Goal: Book appointment/travel/reservation

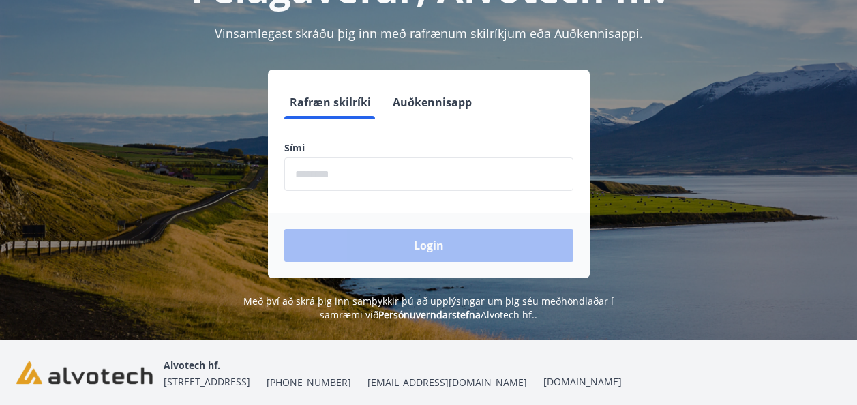
scroll to position [167, 0]
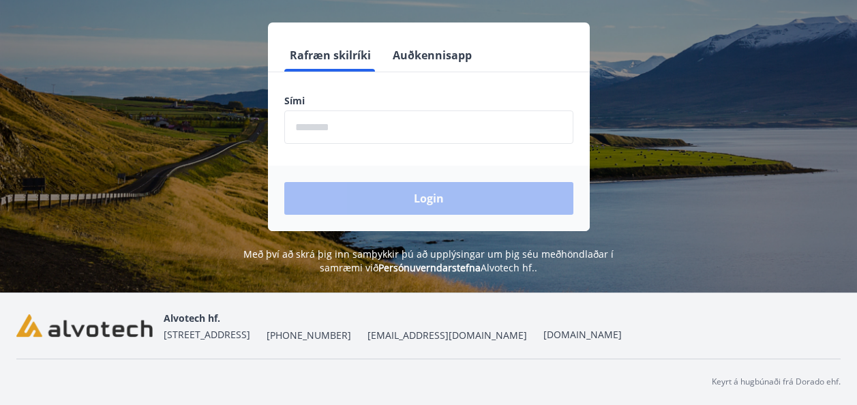
click at [428, 108] on div "Sími ​" at bounding box center [428, 119] width 289 height 50
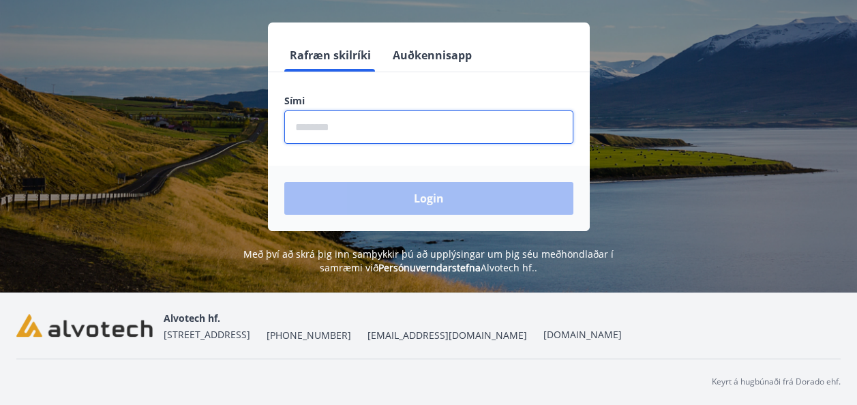
click at [417, 122] on input "phone" at bounding box center [428, 127] width 289 height 33
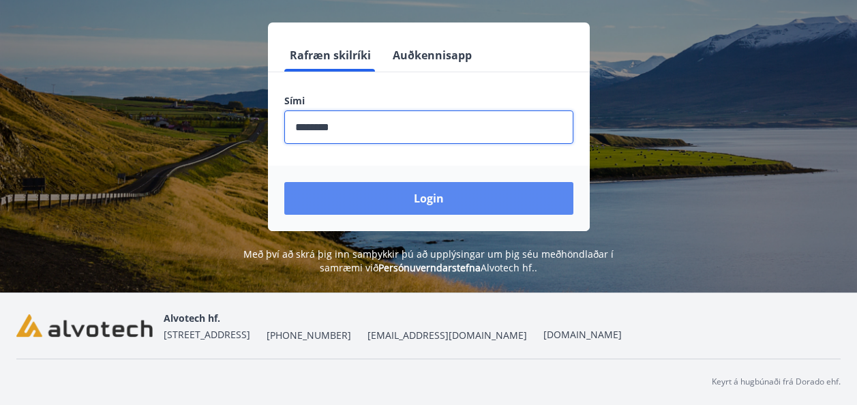
type input "********"
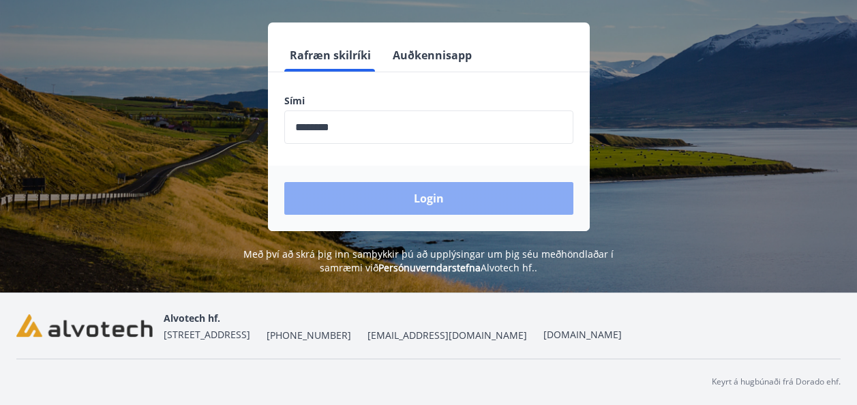
click at [424, 199] on button "Login" at bounding box center [428, 198] width 289 height 33
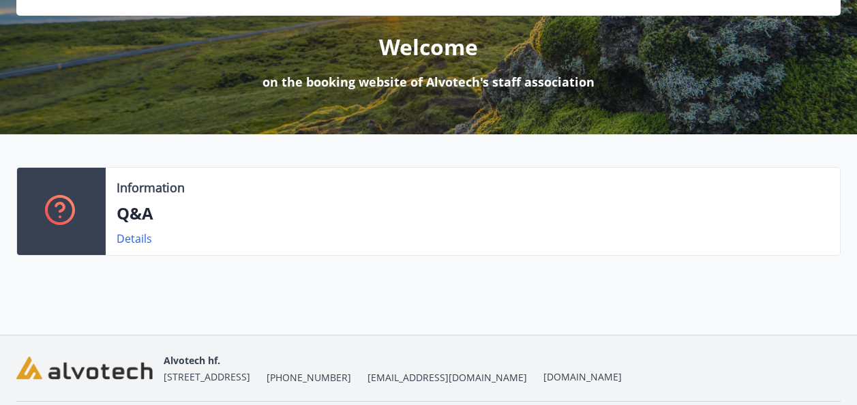
scroll to position [199, 0]
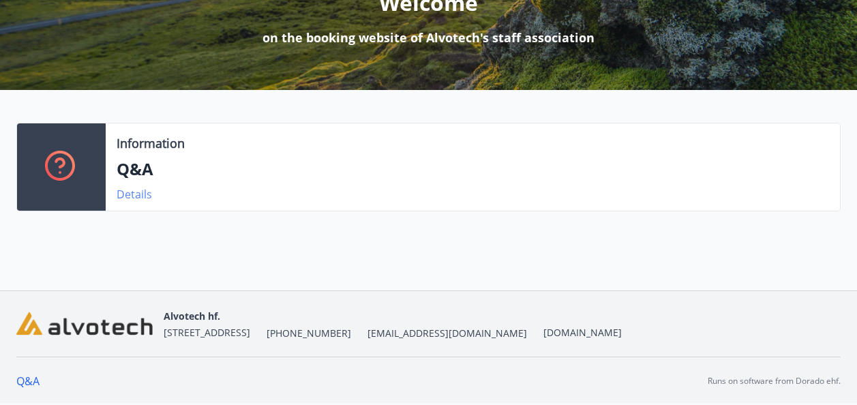
click at [123, 194] on link "Details" at bounding box center [134, 194] width 35 height 15
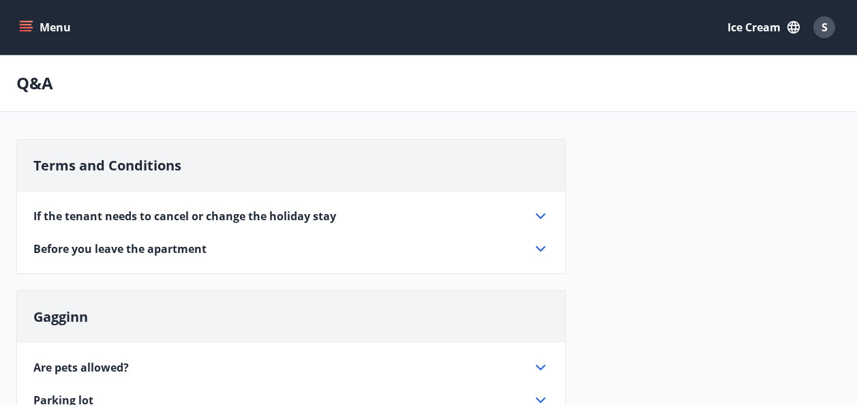
click at [29, 29] on icon "menu" at bounding box center [26, 27] width 14 height 14
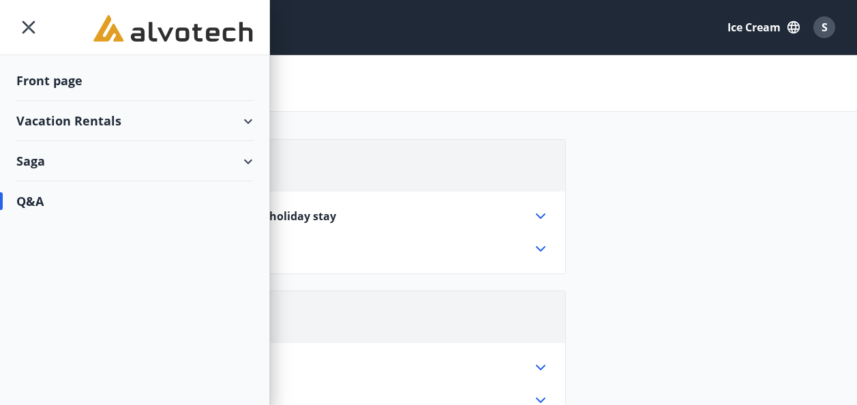
click at [48, 87] on div "Front page" at bounding box center [134, 81] width 237 height 40
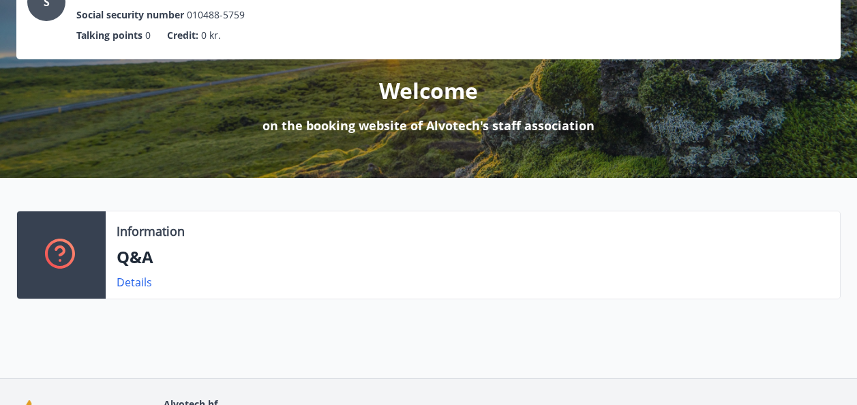
scroll to position [111, 0]
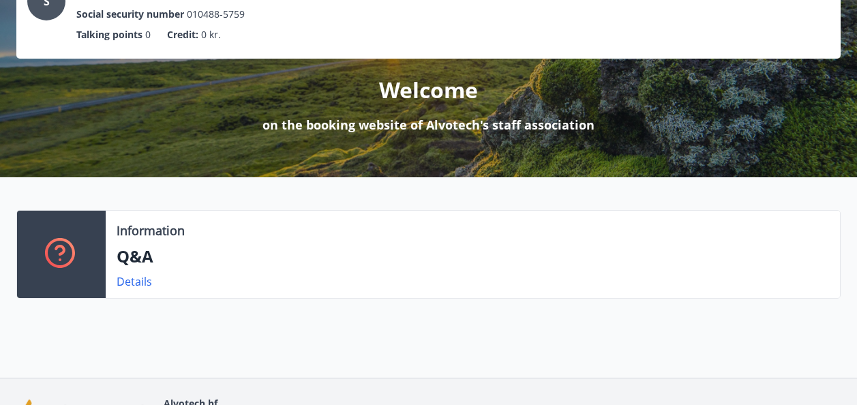
click at [409, 133] on p "on the booking website of Alvotech's staff association" at bounding box center [429, 125] width 332 height 18
click at [141, 283] on link "Details" at bounding box center [134, 281] width 35 height 15
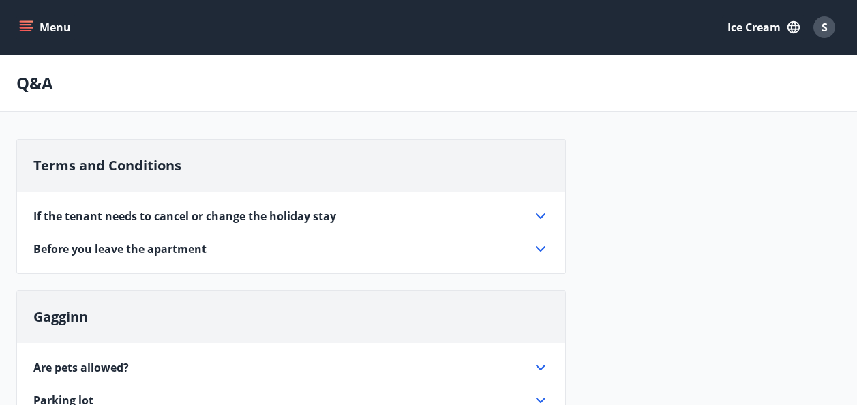
click at [541, 251] on icon at bounding box center [541, 248] width 10 height 5
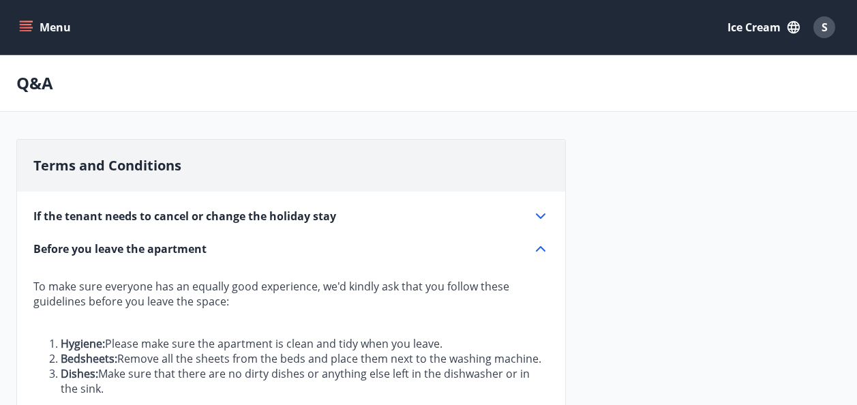
click at [540, 215] on icon at bounding box center [541, 216] width 16 height 16
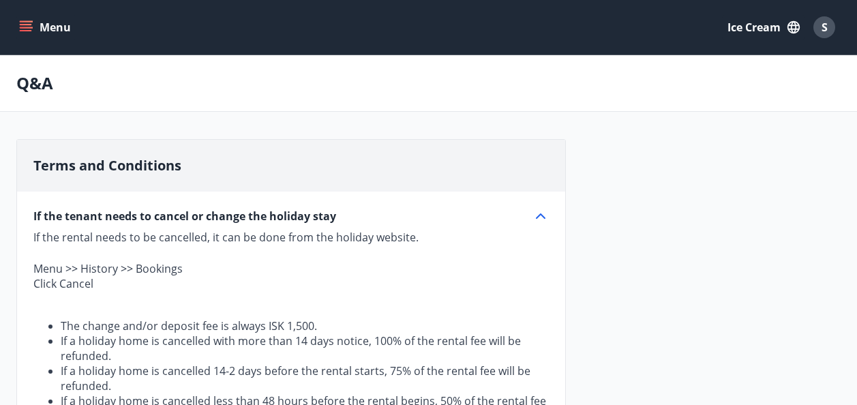
click at [22, 20] on button "Menu" at bounding box center [46, 27] width 60 height 25
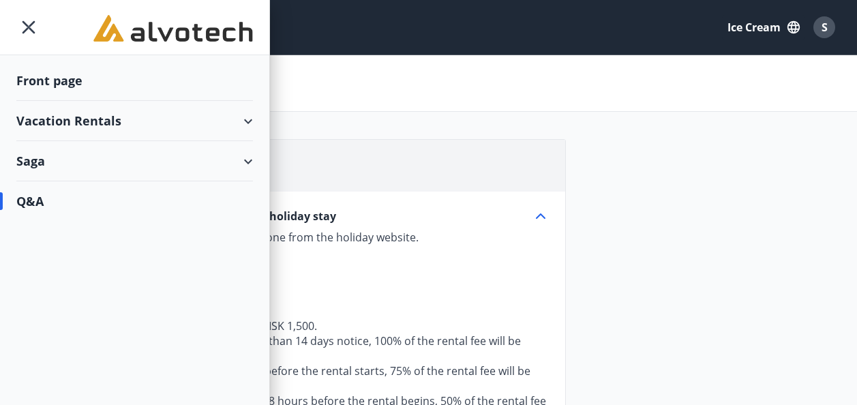
click at [248, 125] on div "Vacation Rentals" at bounding box center [134, 121] width 237 height 40
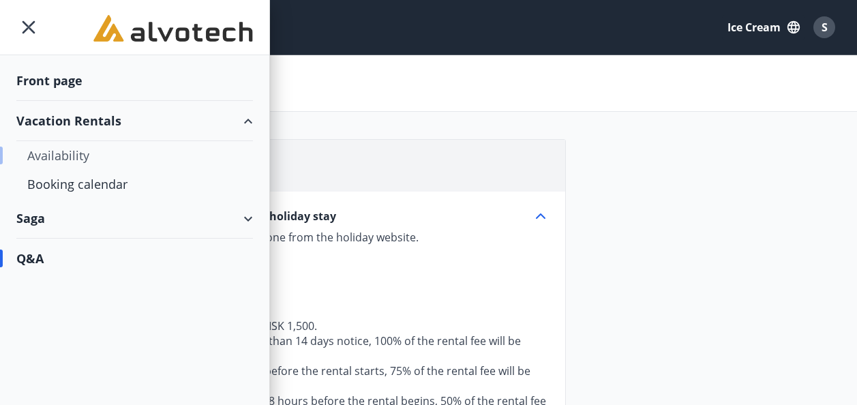
click at [74, 156] on div "Availability" at bounding box center [134, 155] width 215 height 29
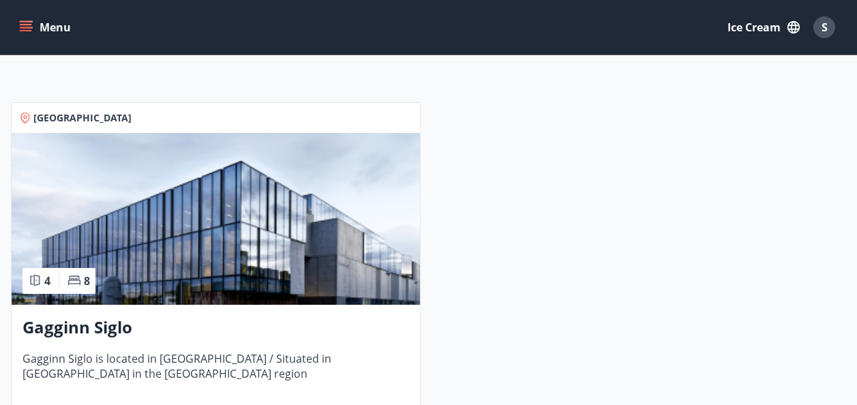
scroll to position [214, 0]
click at [171, 239] on img at bounding box center [216, 218] width 409 height 172
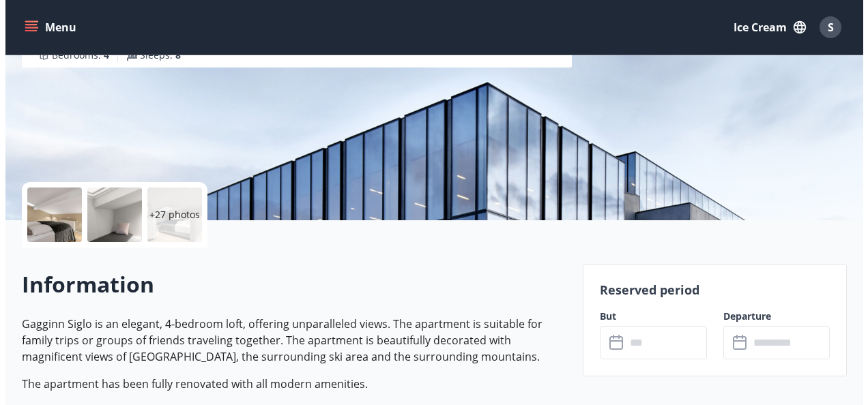
scroll to position [190, 0]
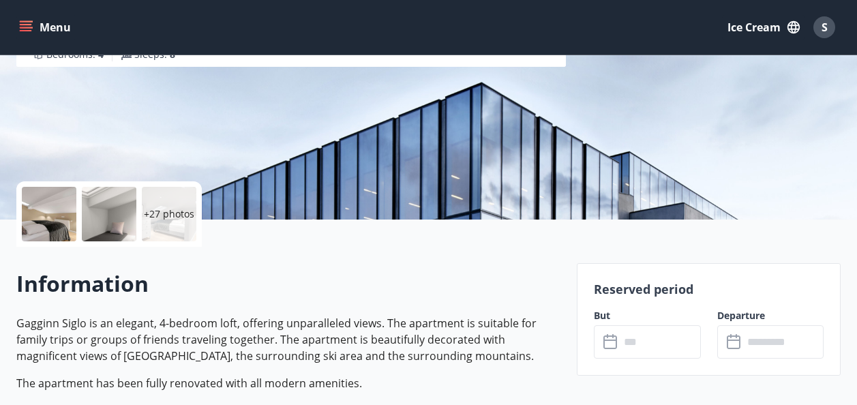
click at [40, 200] on div at bounding box center [49, 214] width 55 height 55
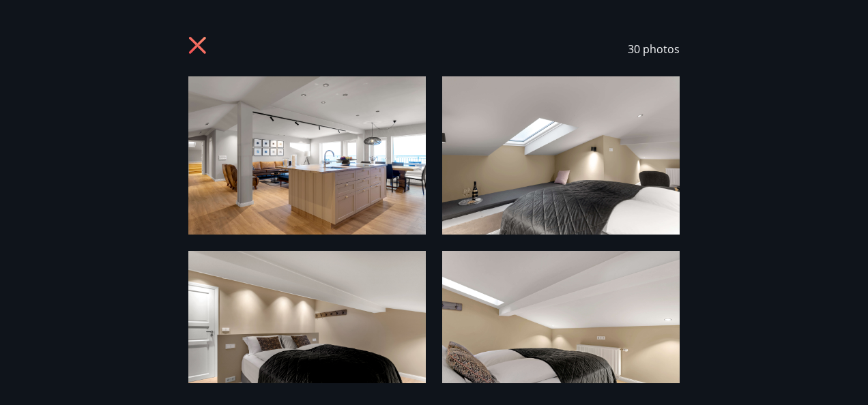
click at [317, 158] on img at bounding box center [306, 155] width 237 height 158
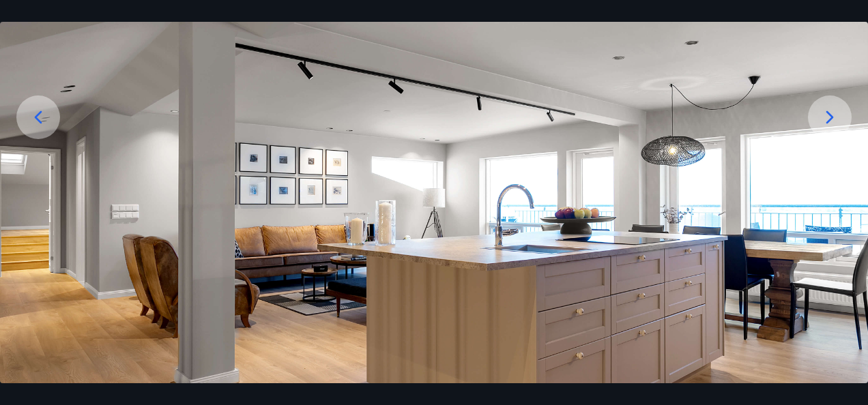
scroll to position [166, 0]
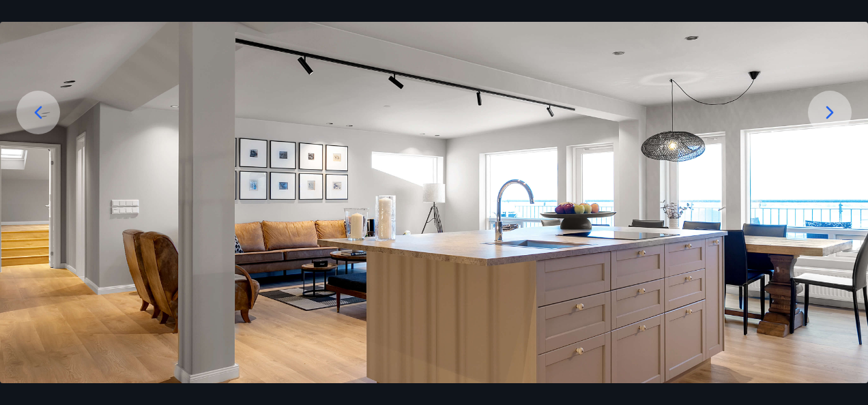
click at [834, 113] on icon at bounding box center [830, 113] width 22 height 22
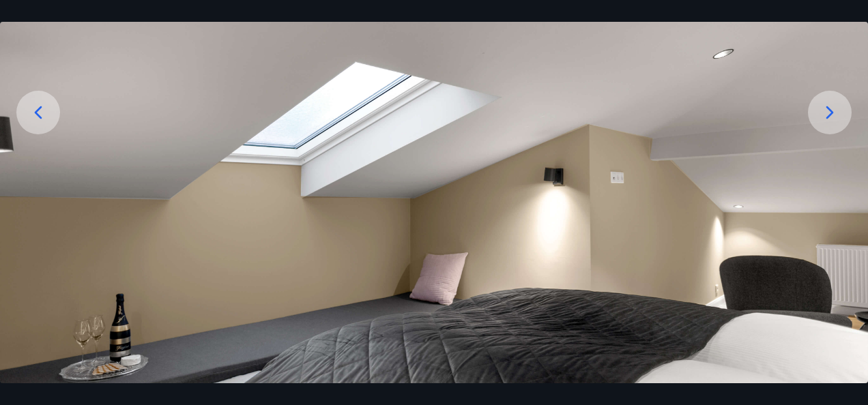
click at [834, 113] on icon at bounding box center [830, 113] width 22 height 22
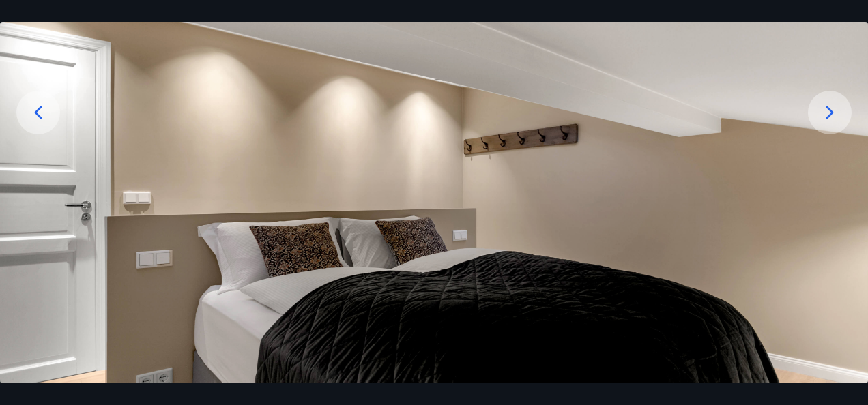
click at [834, 113] on icon at bounding box center [830, 113] width 22 height 22
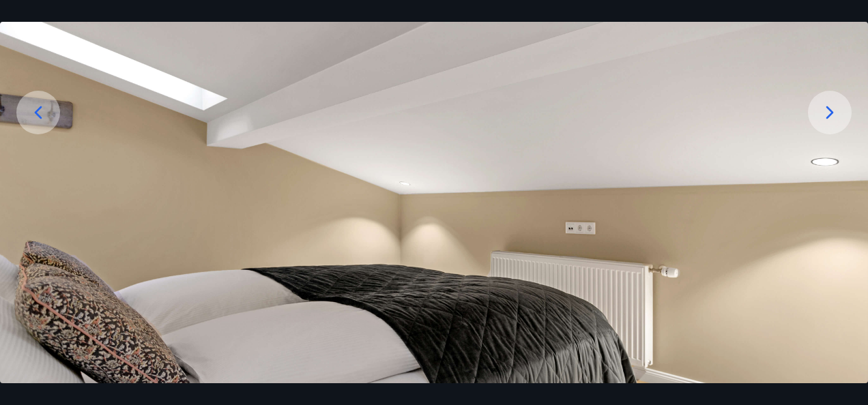
click at [834, 113] on icon at bounding box center [830, 113] width 22 height 22
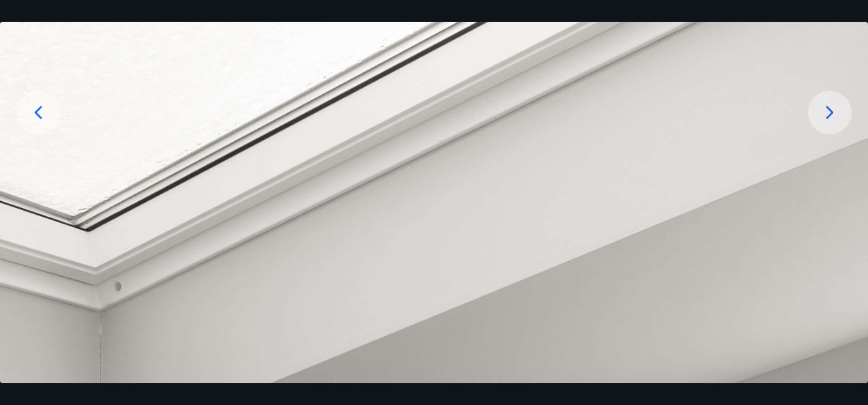
click at [834, 113] on icon at bounding box center [830, 113] width 22 height 22
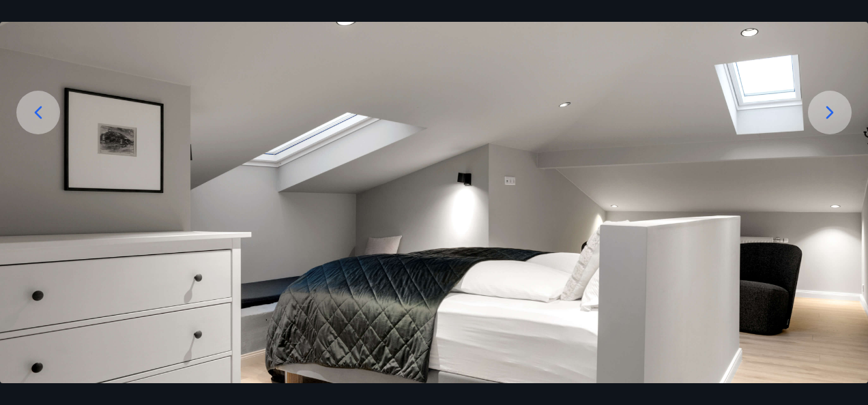
click at [834, 113] on icon at bounding box center [830, 113] width 22 height 22
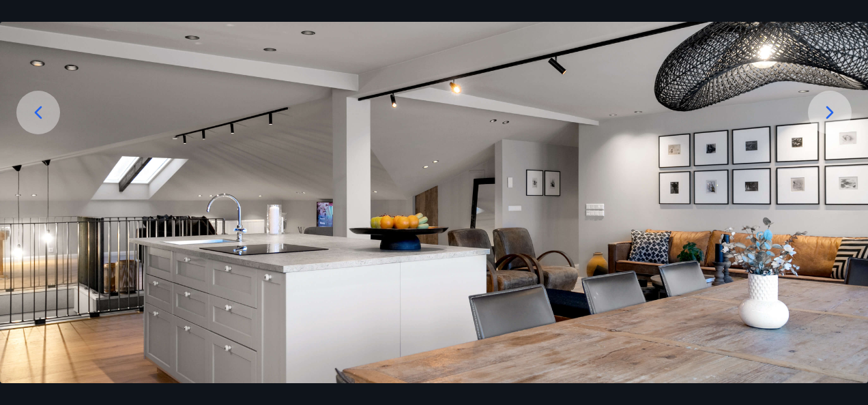
click at [834, 113] on icon at bounding box center [830, 113] width 22 height 22
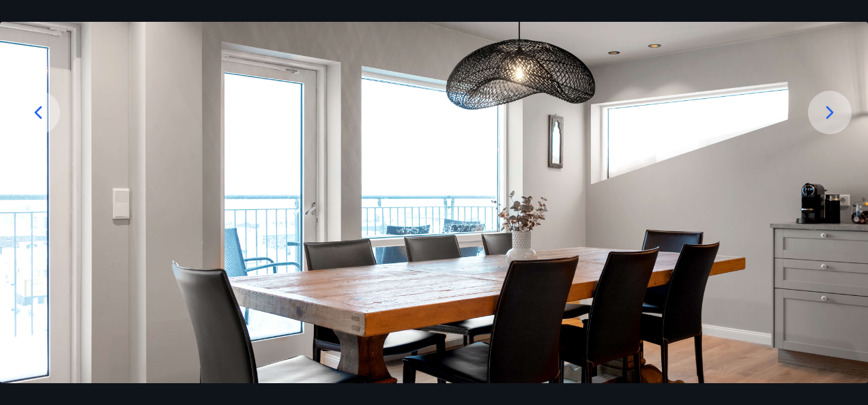
click at [834, 113] on icon at bounding box center [830, 113] width 22 height 22
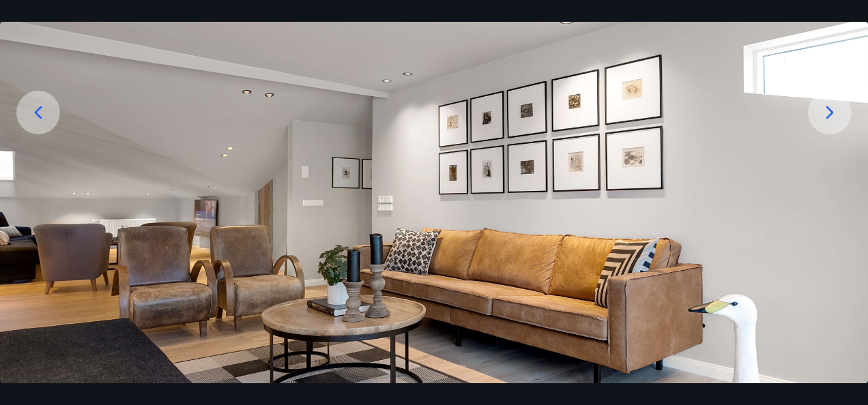
click at [834, 113] on icon at bounding box center [830, 113] width 22 height 22
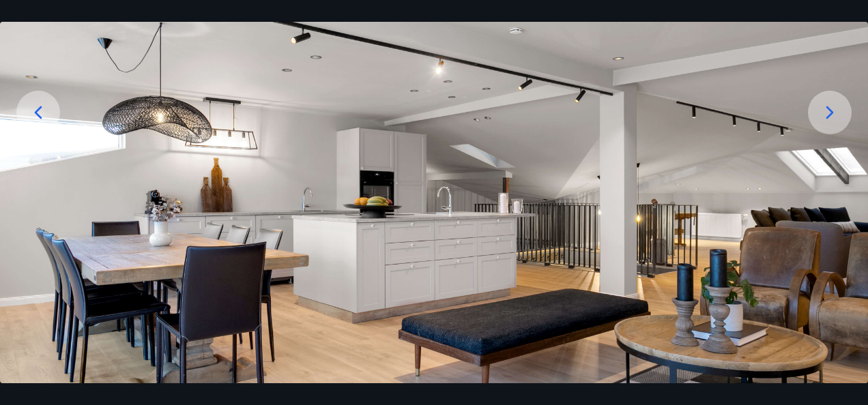
click at [834, 113] on icon at bounding box center [830, 113] width 22 height 22
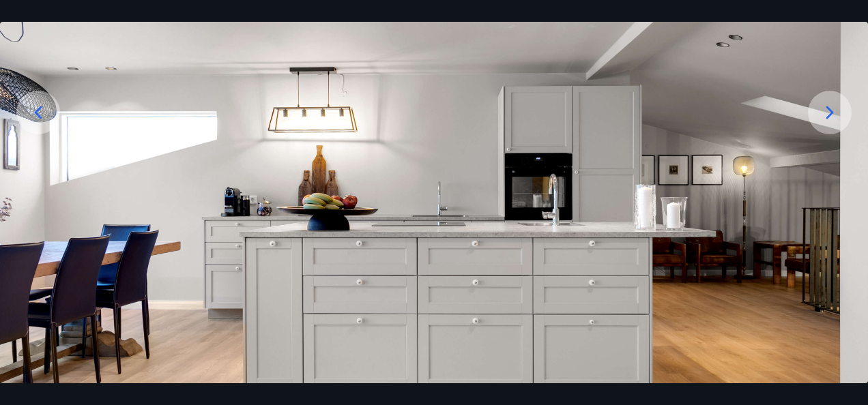
click at [834, 113] on icon at bounding box center [830, 113] width 22 height 22
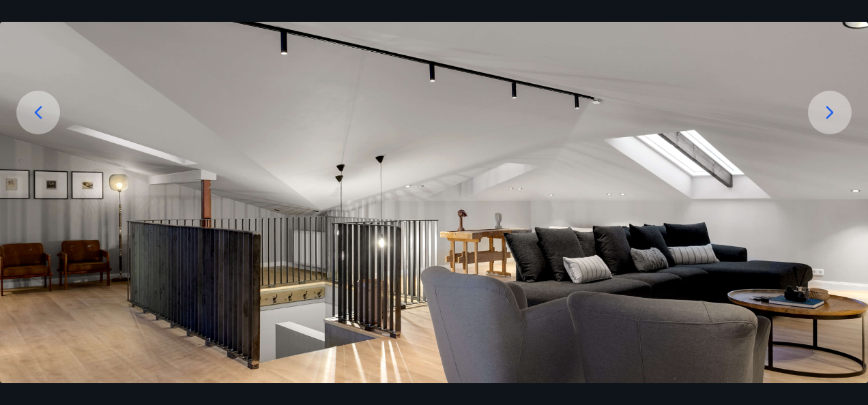
click at [834, 113] on icon at bounding box center [830, 113] width 22 height 22
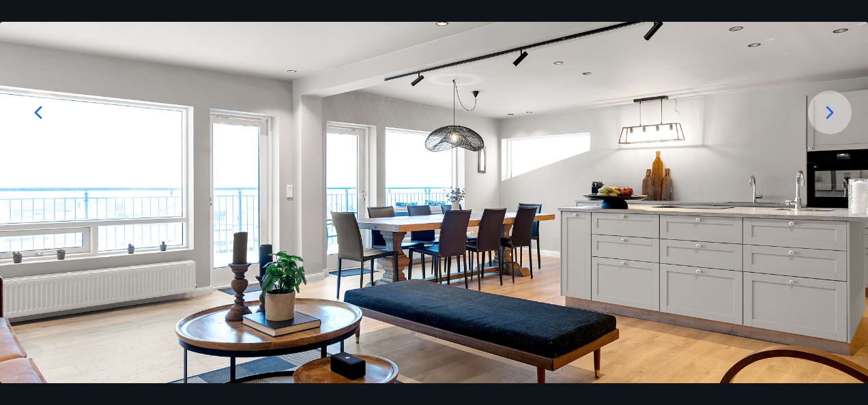
click at [834, 113] on icon at bounding box center [830, 113] width 22 height 22
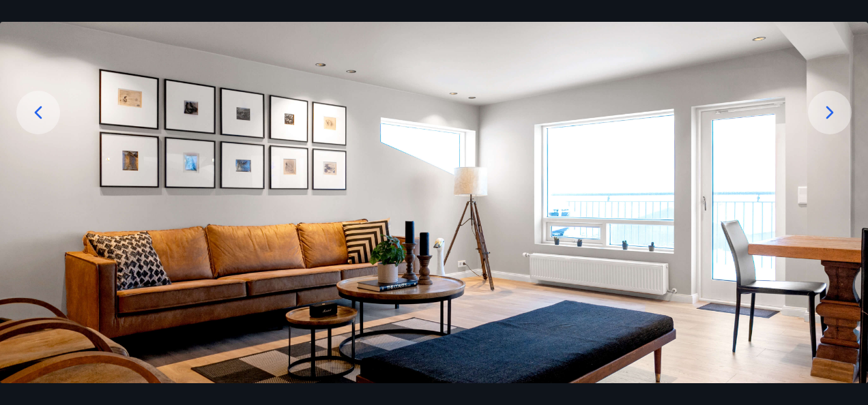
click at [834, 113] on icon at bounding box center [830, 113] width 22 height 22
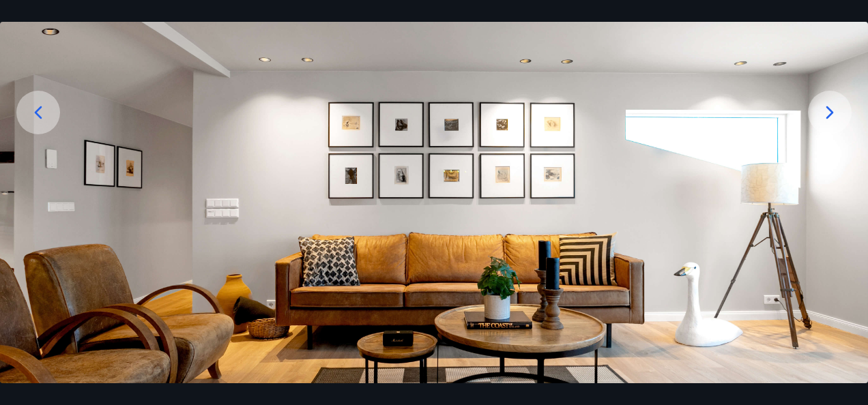
click at [834, 113] on icon at bounding box center [830, 113] width 22 height 22
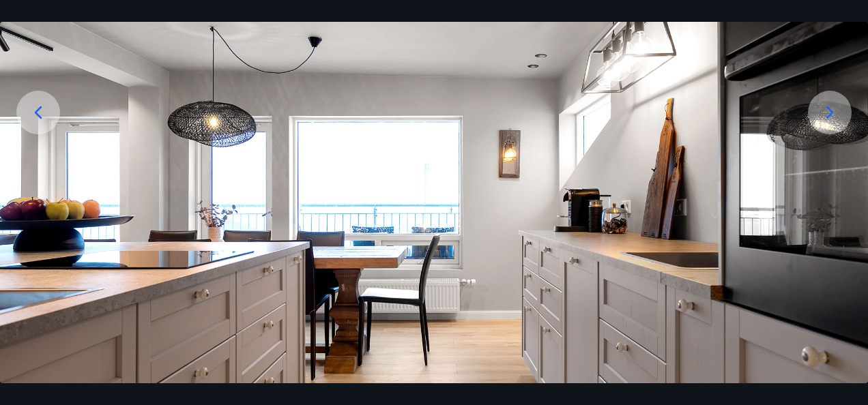
click at [834, 113] on icon at bounding box center [830, 113] width 22 height 22
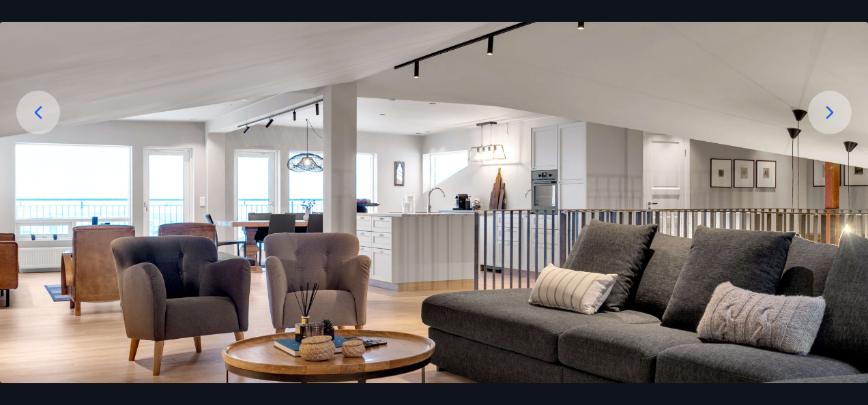
click at [834, 113] on icon at bounding box center [830, 113] width 22 height 22
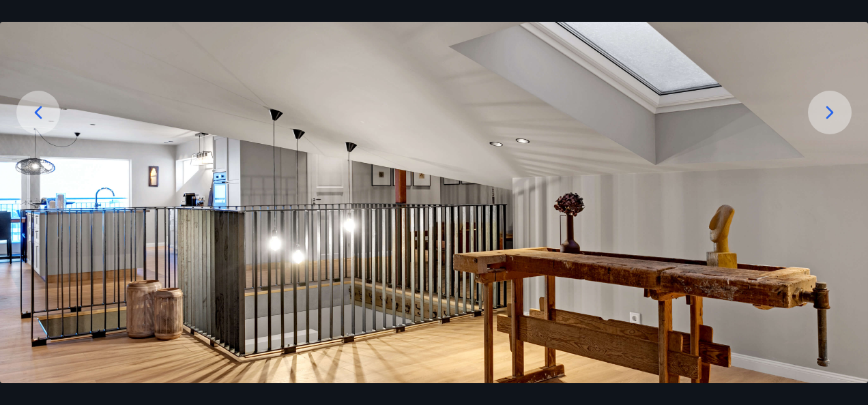
click at [834, 113] on icon at bounding box center [830, 113] width 22 height 22
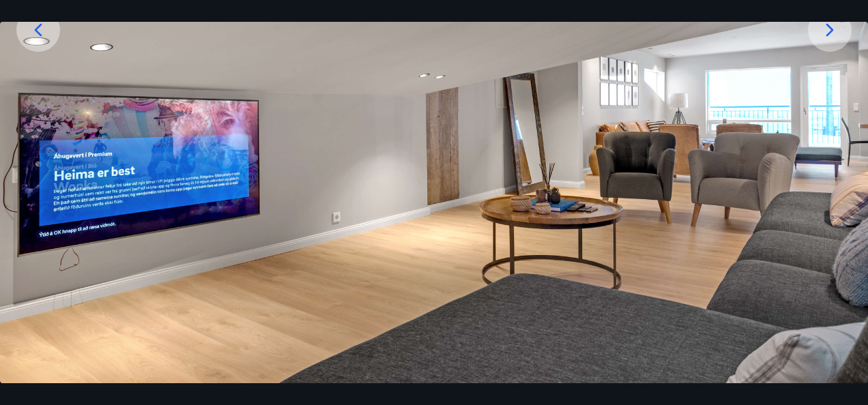
scroll to position [252, 0]
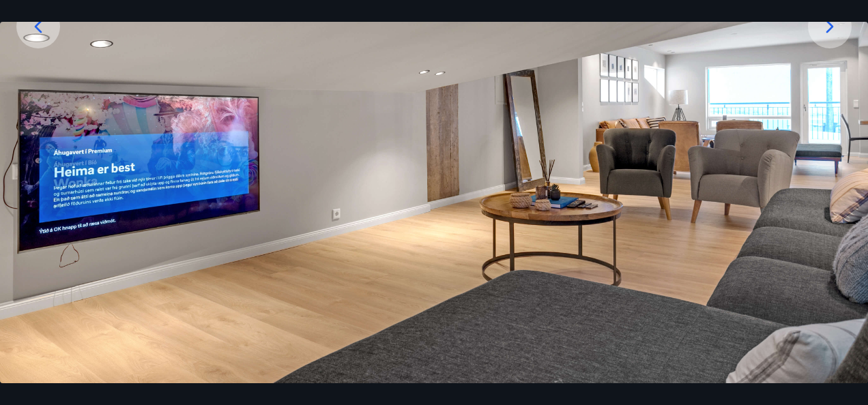
click at [819, 152] on img at bounding box center [434, 113] width 868 height 578
click at [808, 188] on img at bounding box center [434, 113] width 868 height 578
click at [846, 179] on img at bounding box center [434, 113] width 868 height 578
click at [866, 179] on img at bounding box center [434, 113] width 868 height 578
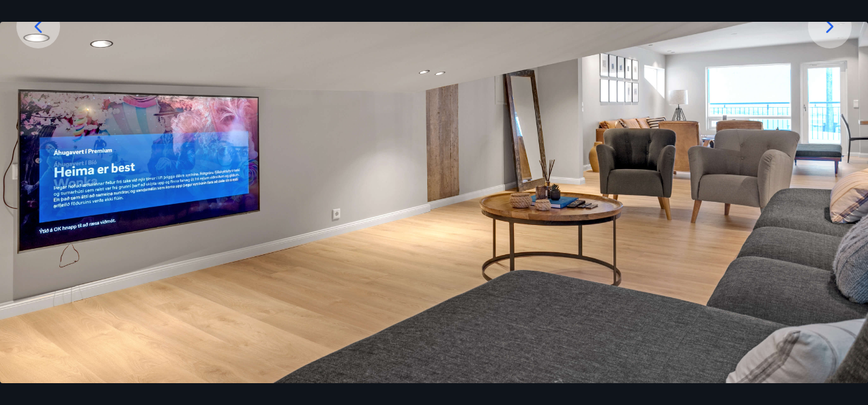
click at [8, 170] on img at bounding box center [434, 113] width 868 height 578
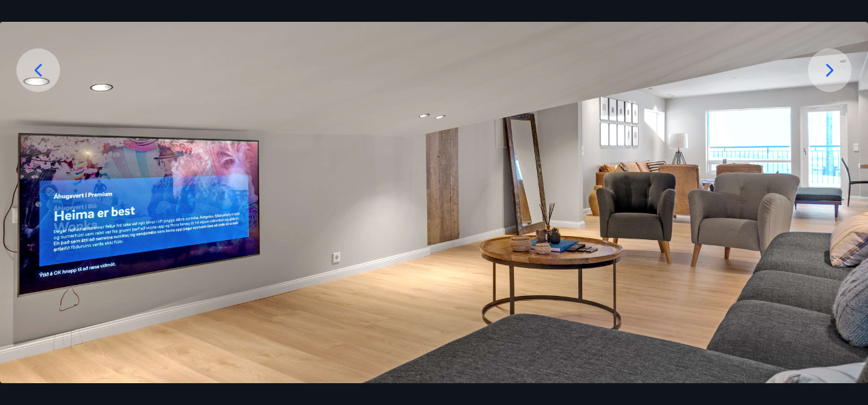
scroll to position [208, 0]
click at [828, 65] on icon at bounding box center [830, 71] width 22 height 22
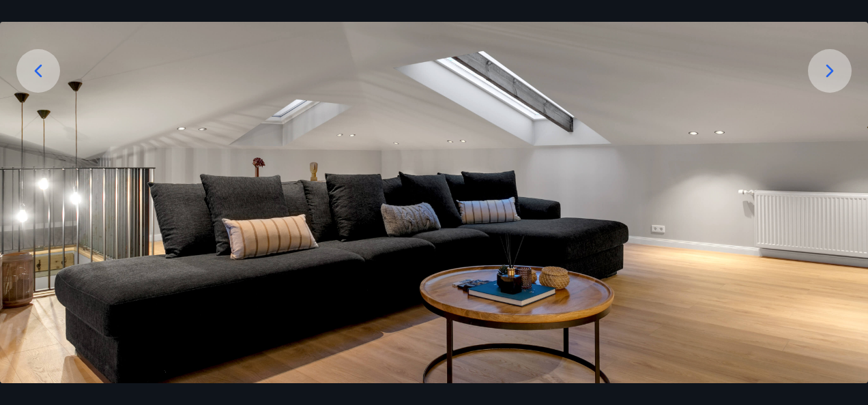
click at [828, 65] on icon at bounding box center [830, 71] width 22 height 22
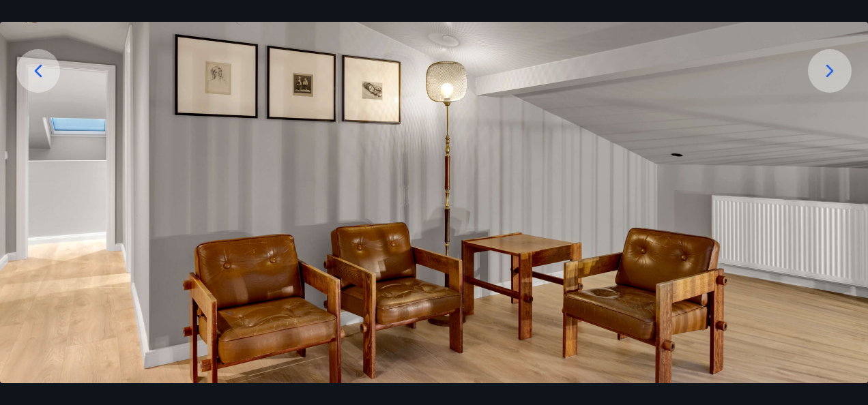
click at [828, 65] on icon at bounding box center [830, 71] width 22 height 22
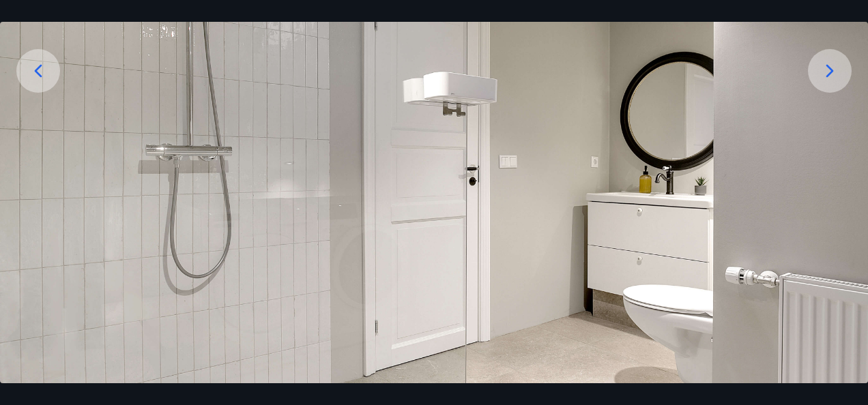
click at [828, 65] on icon at bounding box center [830, 71] width 22 height 22
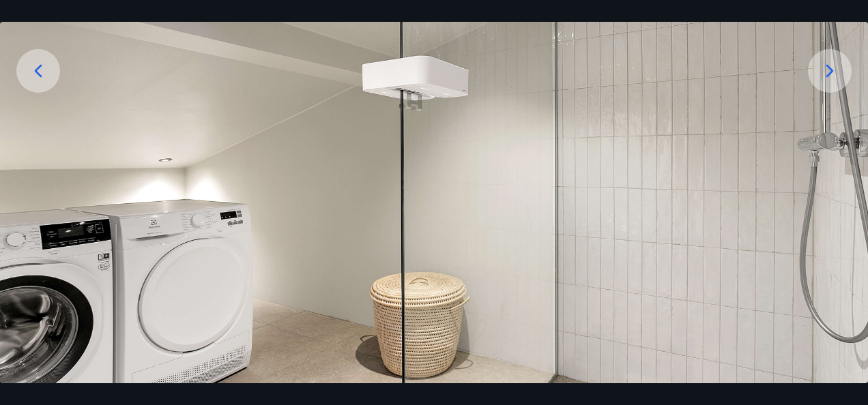
click at [828, 65] on icon at bounding box center [830, 71] width 22 height 22
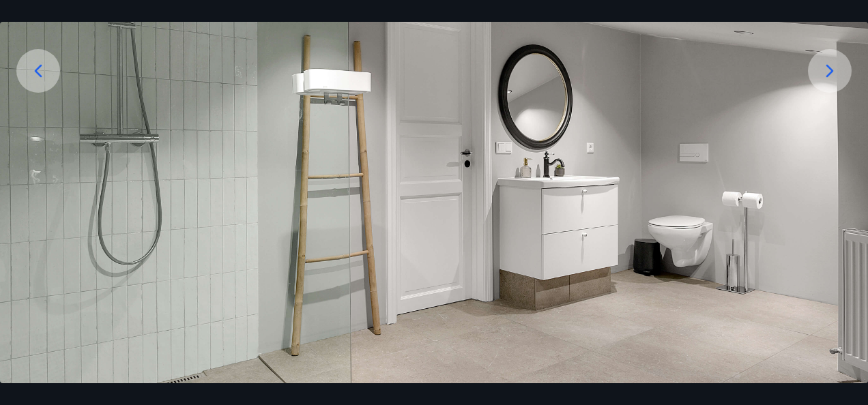
click at [828, 65] on icon at bounding box center [830, 71] width 22 height 22
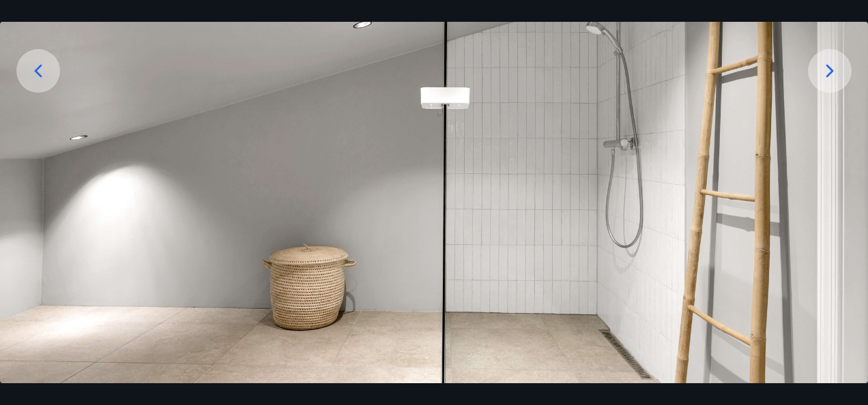
click at [828, 65] on icon at bounding box center [830, 71] width 22 height 22
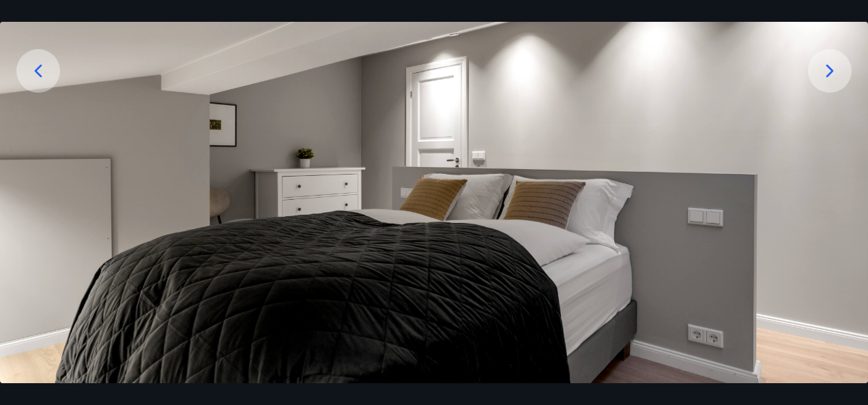
click at [828, 65] on icon at bounding box center [830, 71] width 22 height 22
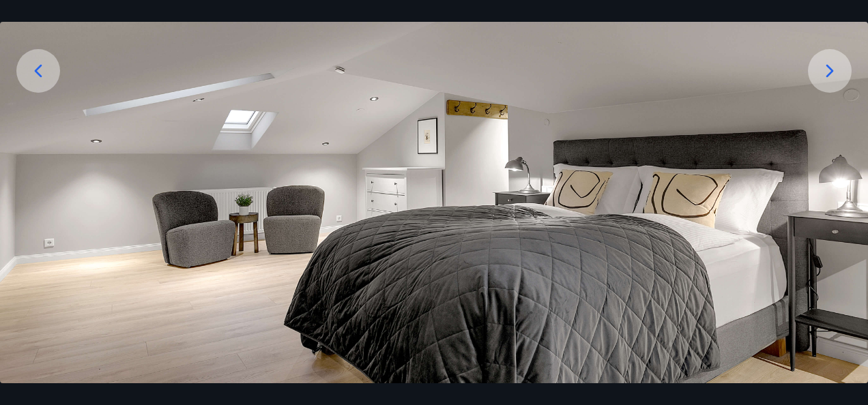
click at [828, 65] on icon at bounding box center [830, 71] width 22 height 22
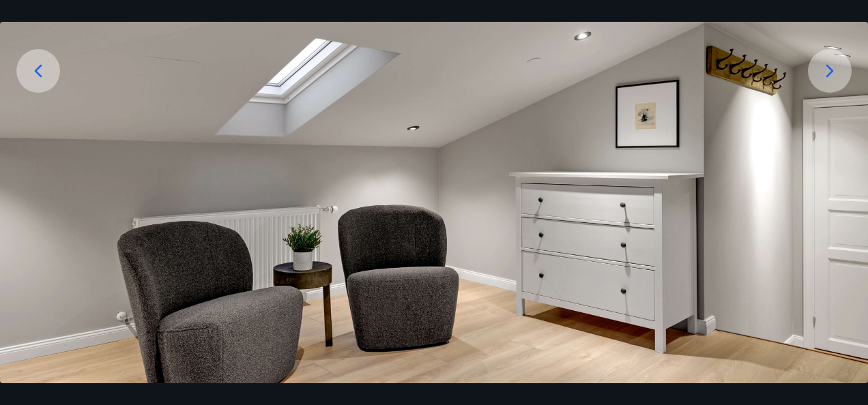
click at [828, 65] on icon at bounding box center [830, 71] width 22 height 22
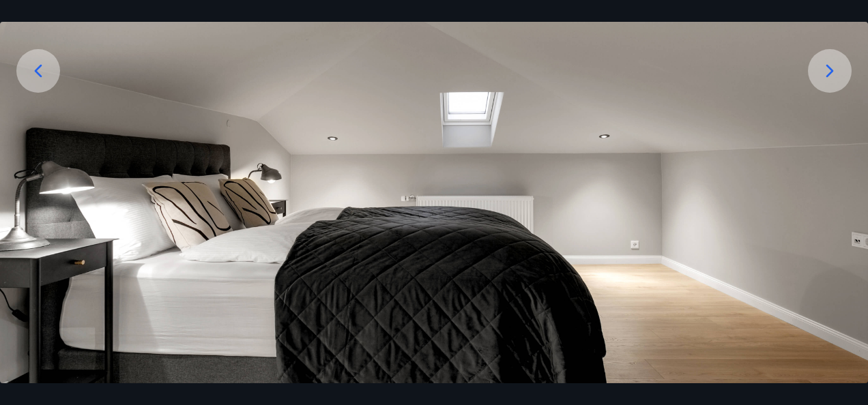
click at [828, 65] on icon at bounding box center [830, 71] width 22 height 22
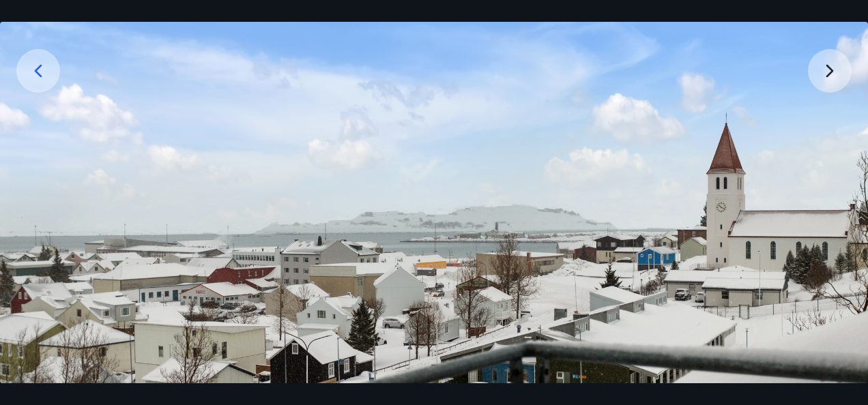
click at [828, 65] on img at bounding box center [434, 159] width 868 height 582
click at [829, 73] on img at bounding box center [434, 159] width 868 height 582
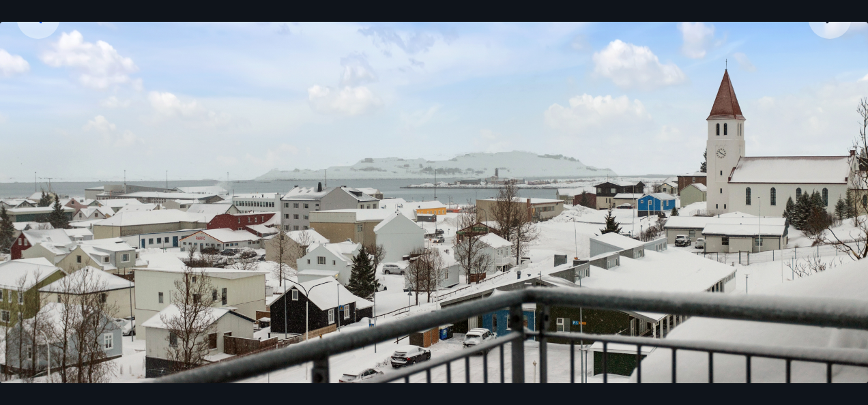
scroll to position [275, 0]
